Goal: Task Accomplishment & Management: Use online tool/utility

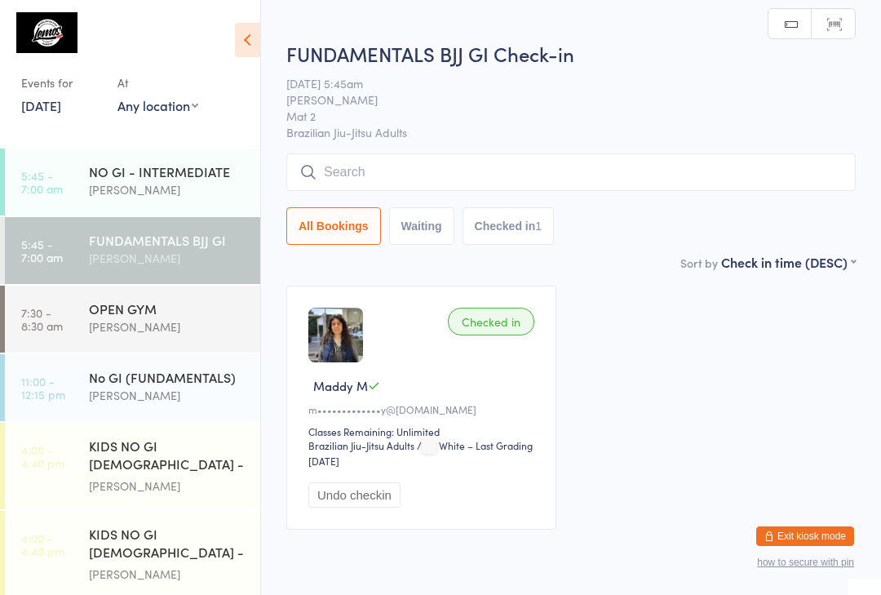
click at [388, 183] on input "search" at bounding box center [570, 172] width 569 height 38
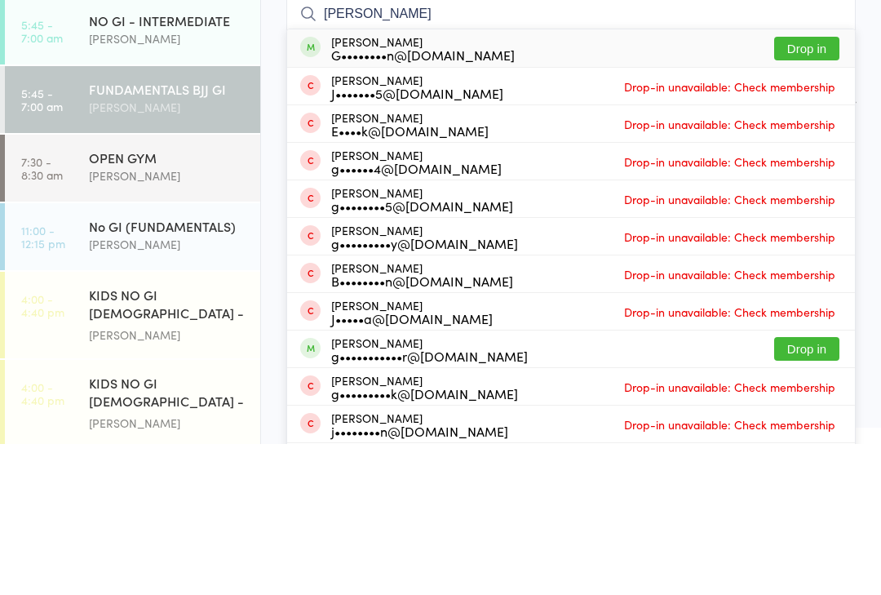
type input "[PERSON_NAME]"
click at [798, 188] on button "Drop in" at bounding box center [806, 200] width 65 height 24
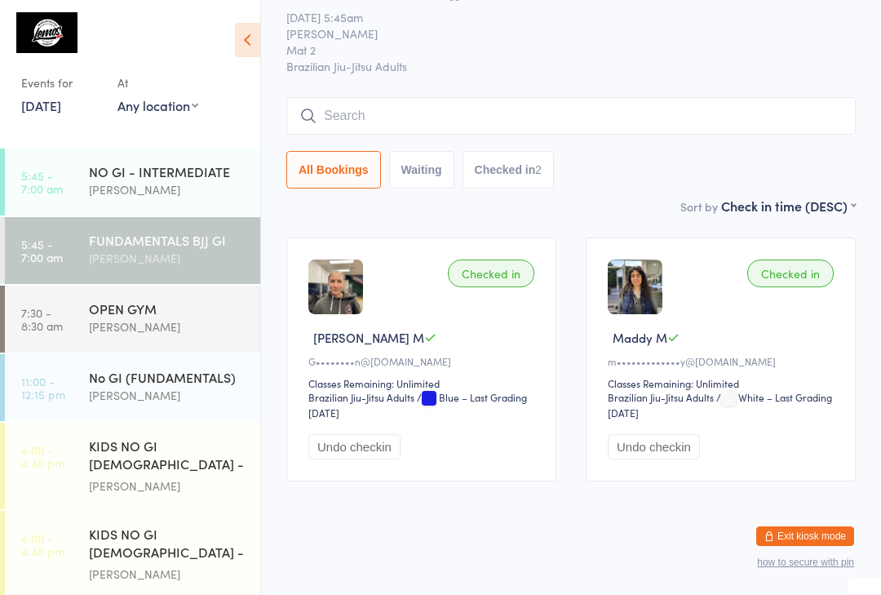
click at [375, 97] on input "search" at bounding box center [570, 116] width 569 height 38
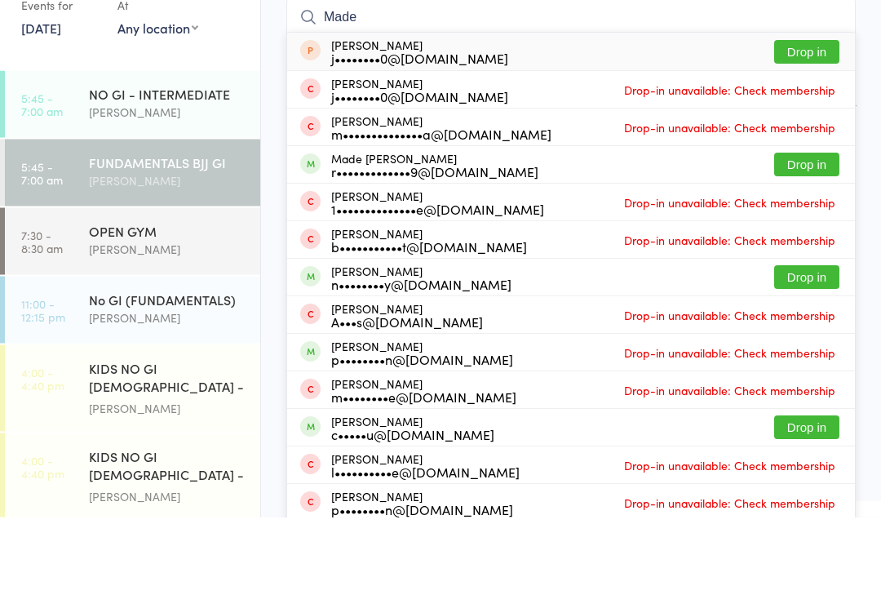
type input "Made"
click at [817, 231] on button "Drop in" at bounding box center [806, 243] width 65 height 24
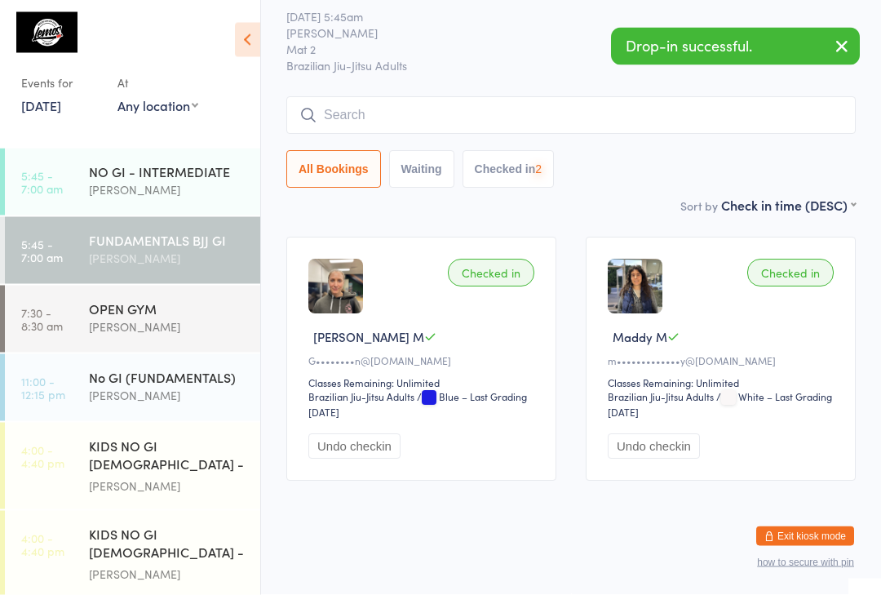
scroll to position [70, 0]
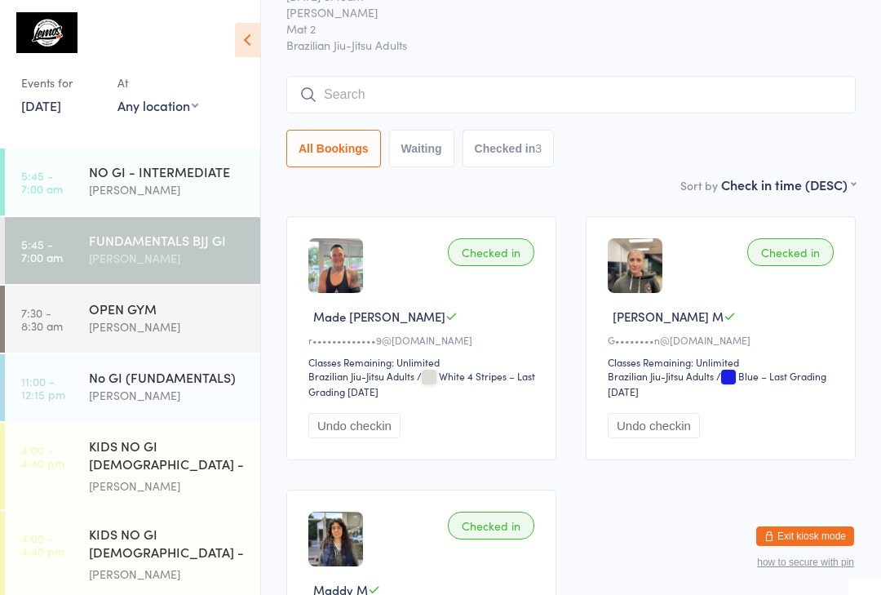
click at [49, 100] on link "[DATE]" at bounding box center [41, 105] width 40 height 18
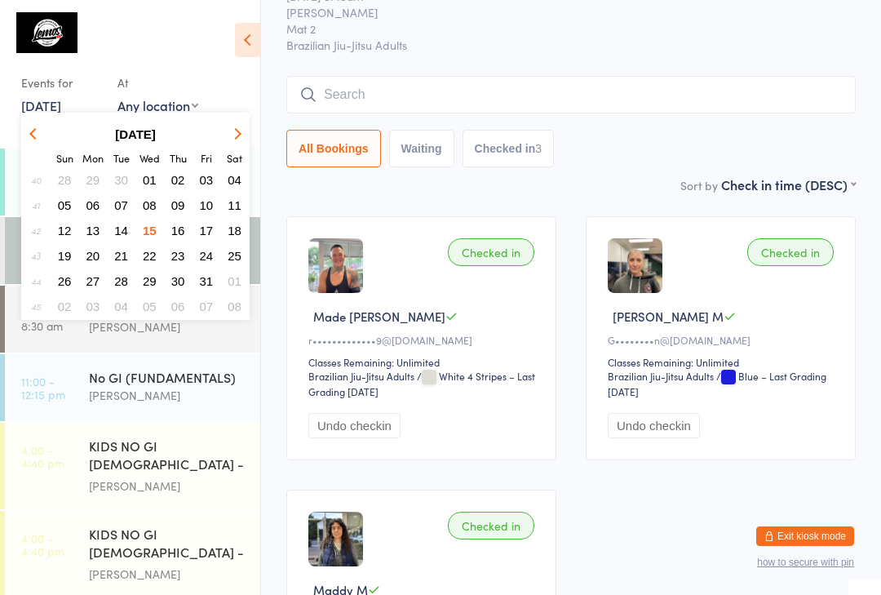
click at [88, 234] on span "13" at bounding box center [93, 231] width 14 height 14
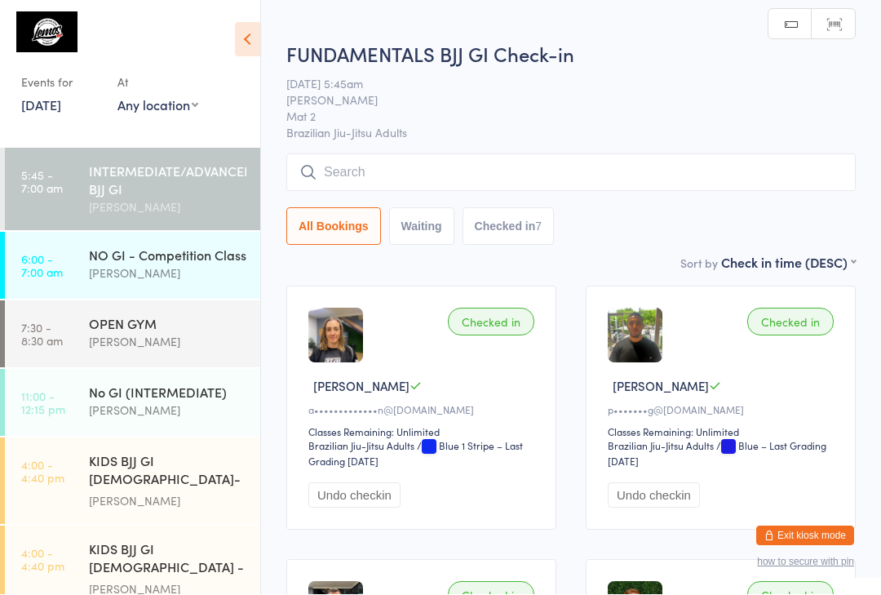
scroll to position [1, 0]
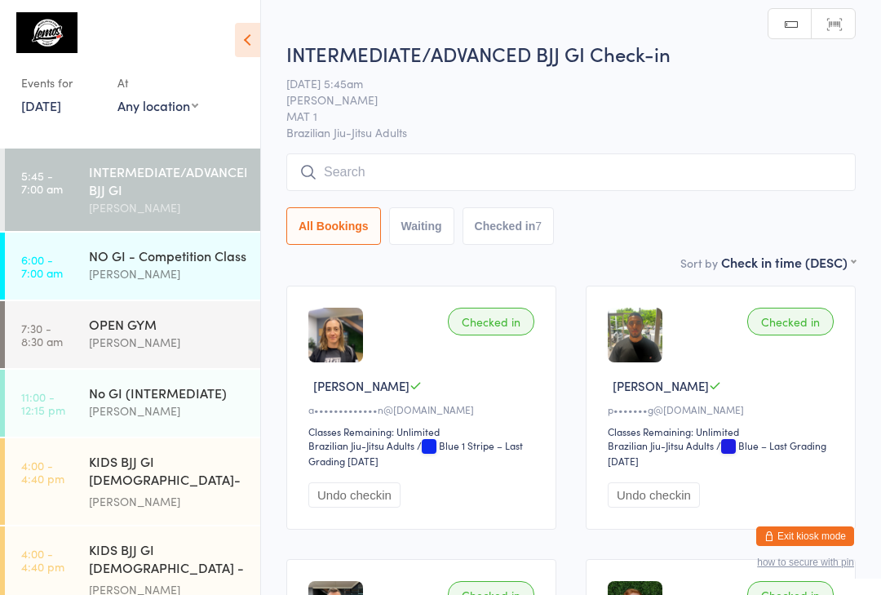
click at [377, 174] on input "search" at bounding box center [570, 172] width 569 height 38
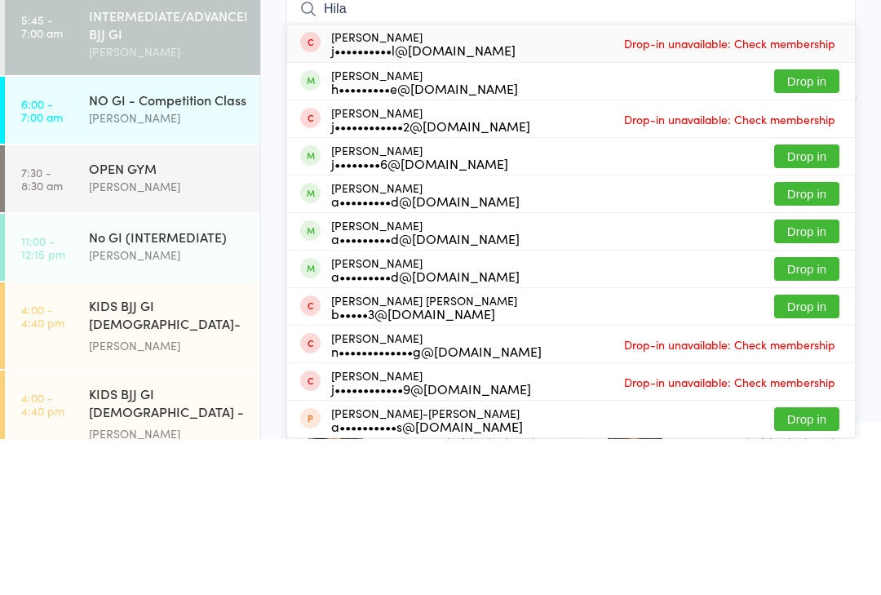
type input "Hila"
click at [805, 225] on button "Drop in" at bounding box center [806, 237] width 65 height 24
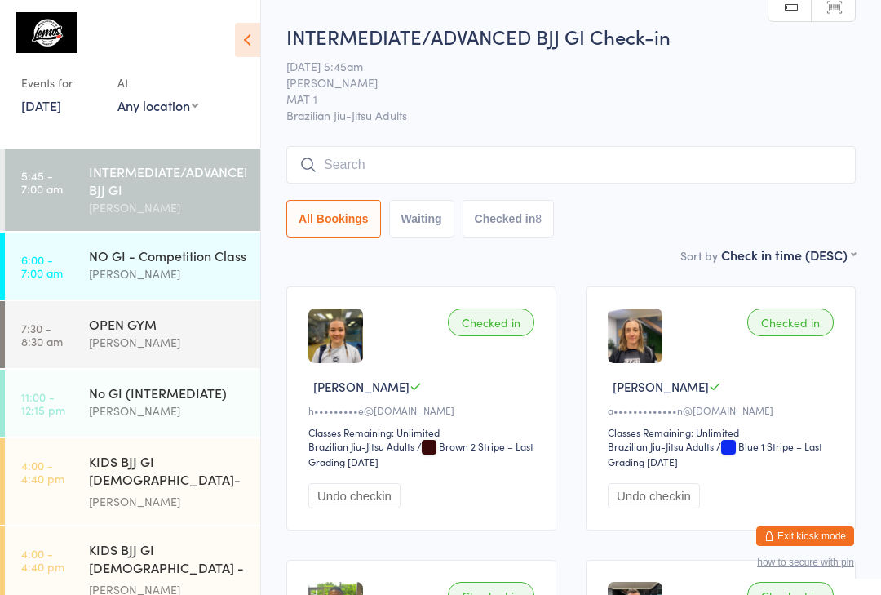
click at [45, 104] on link "[DATE]" at bounding box center [41, 105] width 40 height 18
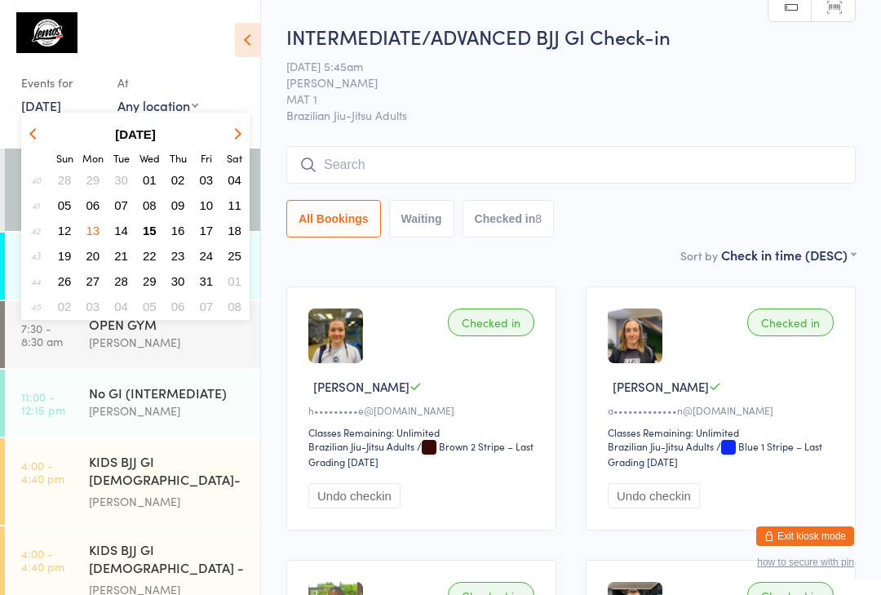
click at [157, 233] on button "15" at bounding box center [149, 230] width 25 height 22
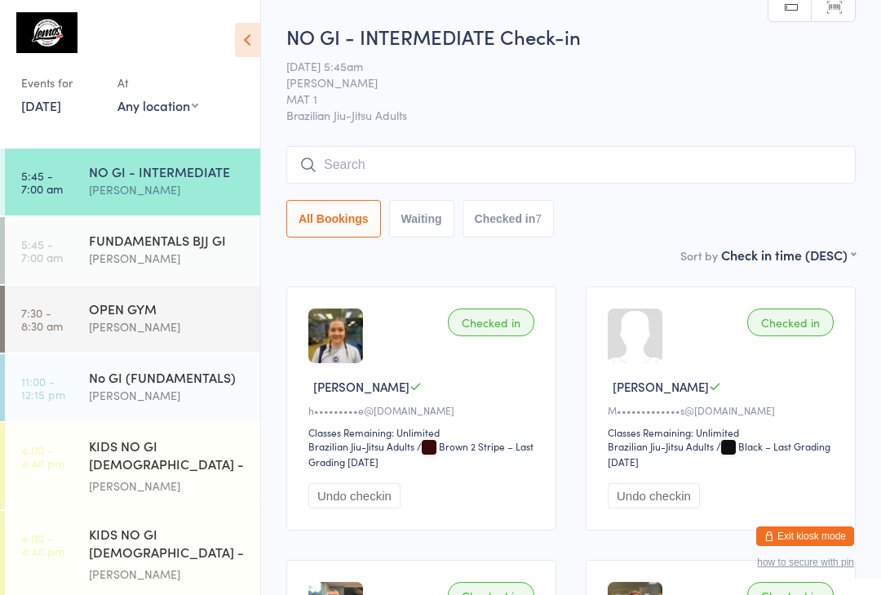
click at [141, 246] on div "FUNDAMENTALS BJJ GI" at bounding box center [167, 240] width 157 height 18
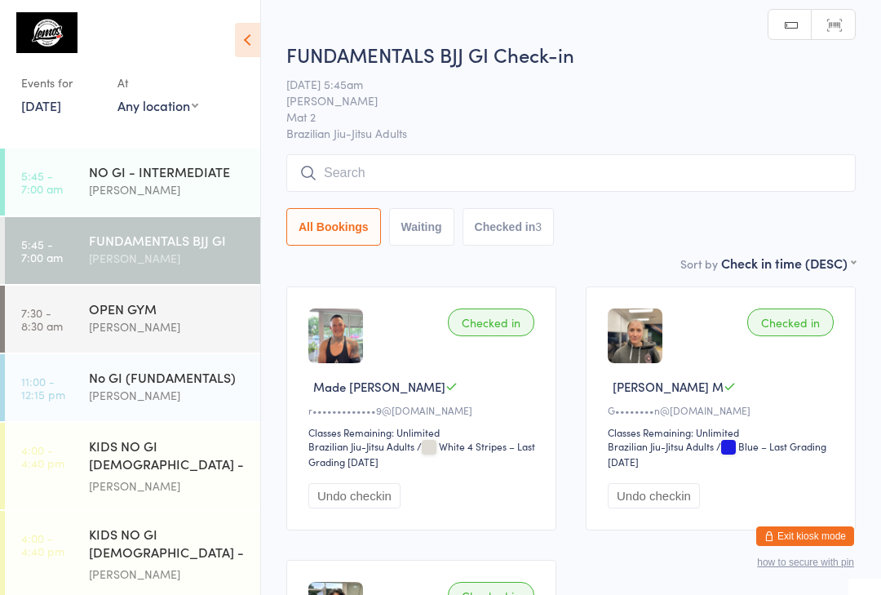
click at [539, 182] on input "search" at bounding box center [570, 173] width 569 height 38
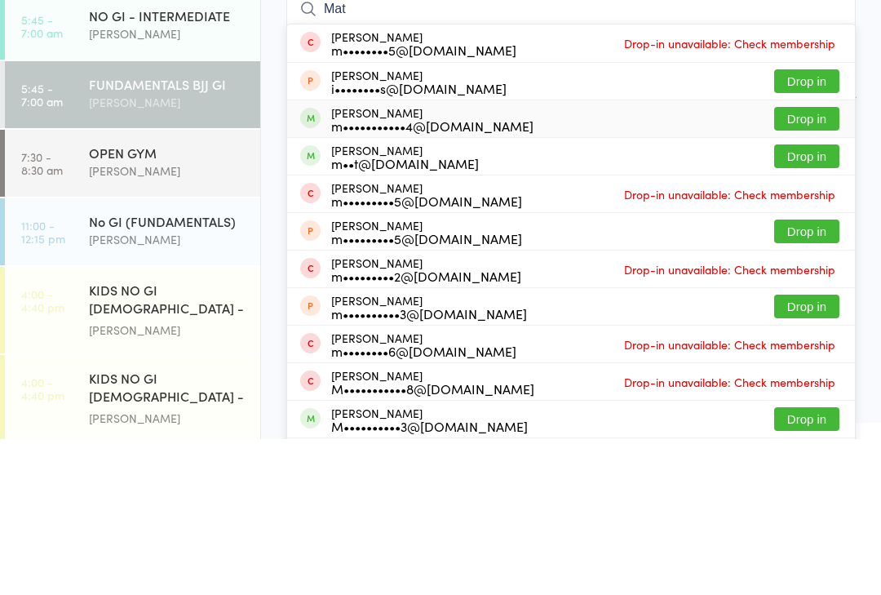
type input "Mat"
click at [443, 275] on div "m•••••••••••4@[DOMAIN_NAME]" at bounding box center [432, 281] width 202 height 13
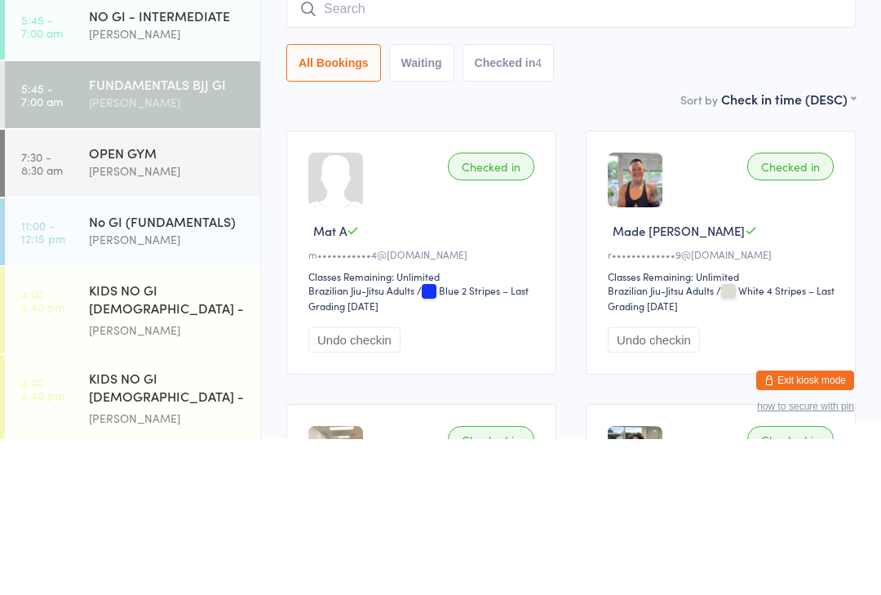
click at [102, 180] on div "[PERSON_NAME]" at bounding box center [167, 189] width 157 height 19
